Goal: Task Accomplishment & Management: Use online tool/utility

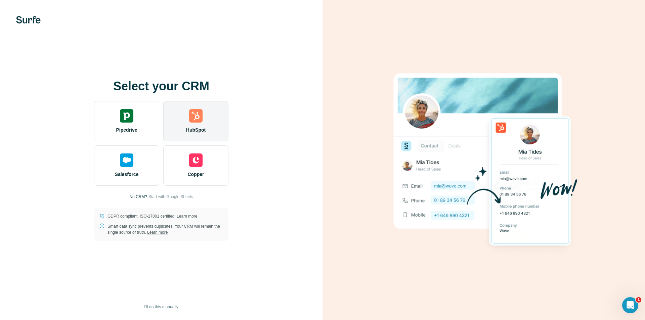
click at [203, 119] on div "HubSpot" at bounding box center [195, 121] width 65 height 40
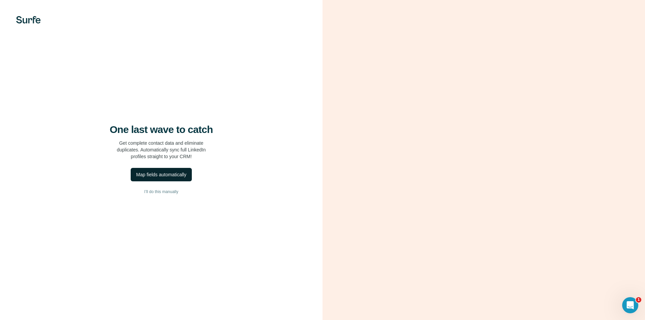
click at [161, 177] on div "Map fields automatically" at bounding box center [161, 174] width 50 height 7
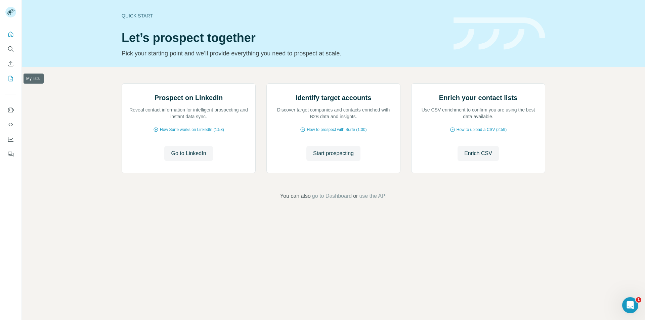
click at [9, 79] on icon "My lists" at bounding box center [11, 78] width 4 height 5
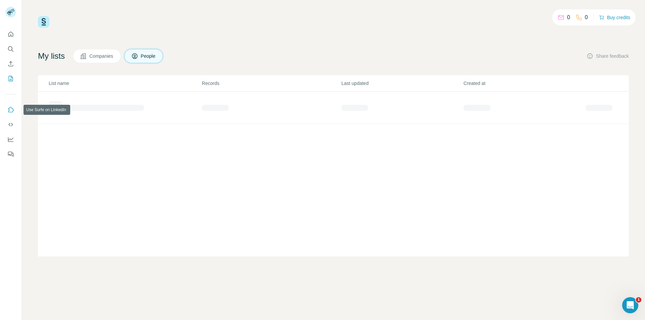
click at [10, 111] on icon "Use Surfe on LinkedIn" at bounding box center [10, 110] width 7 height 7
